Goal: Browse casually

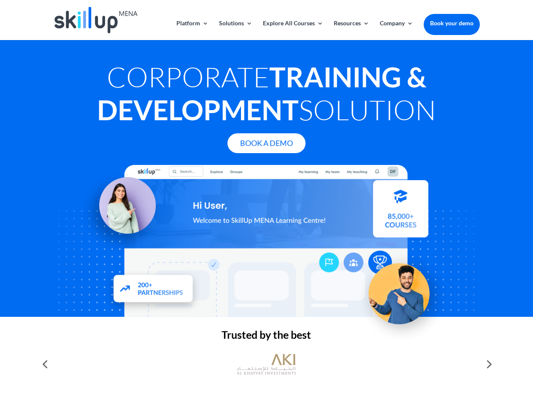
click at [266, 203] on div at bounding box center [266, 241] width 426 height 152
click at [235, 30] on link "Solutions" at bounding box center [235, 30] width 33 height 20
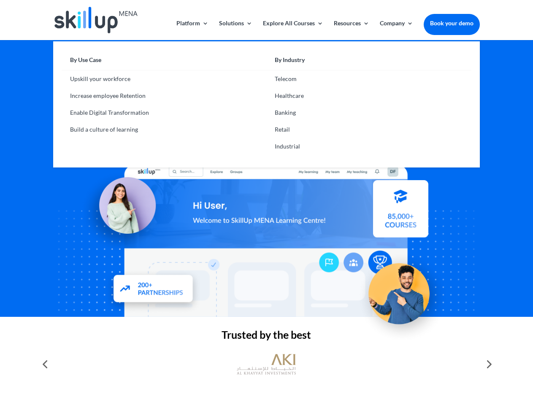
click at [293, 30] on link "Explore All Courses" at bounding box center [293, 30] width 60 height 20
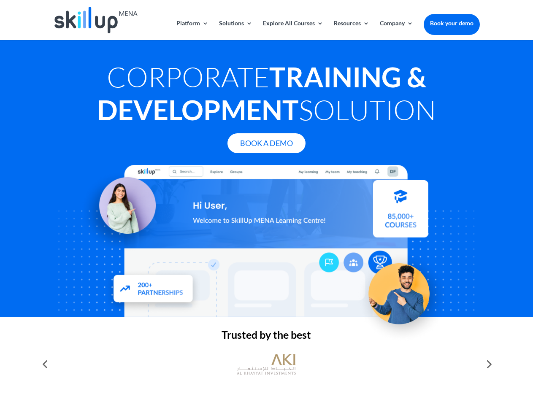
click at [351, 30] on link "Resources" at bounding box center [351, 30] width 35 height 20
click at [396, 30] on link "Company" at bounding box center [396, 30] width 33 height 20
click at [266, 364] on img at bounding box center [266, 365] width 59 height 30
